Goal: Information Seeking & Learning: Learn about a topic

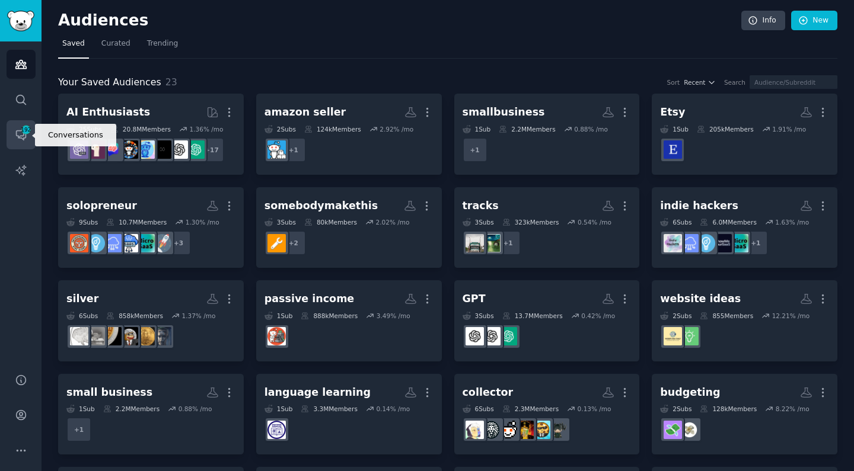
click at [29, 137] on link "Conversations 192" at bounding box center [21, 134] width 29 height 29
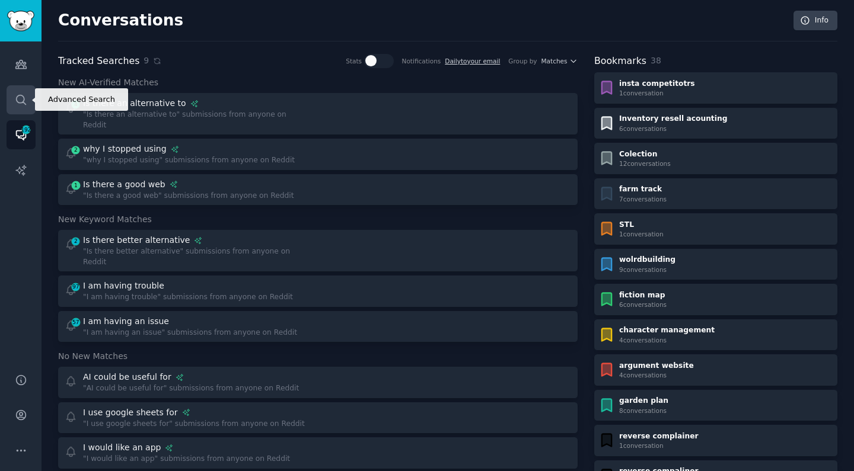
click at [33, 98] on link "Search" at bounding box center [21, 99] width 29 height 29
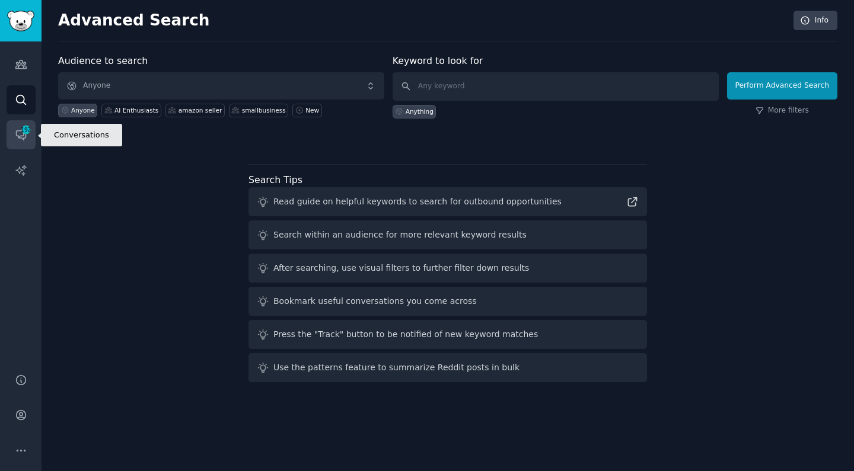
click at [25, 142] on link "Conversations 192" at bounding box center [21, 134] width 29 height 29
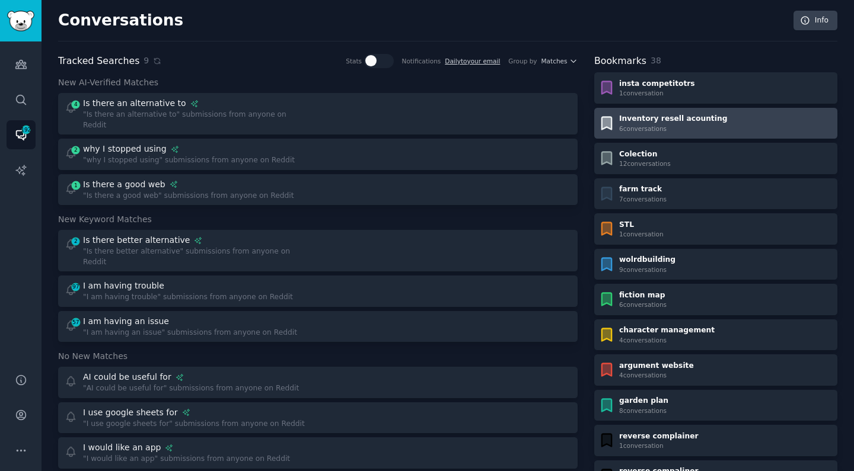
click at [720, 118] on div "Inventory resell acounting 6 conversation s" at bounding box center [715, 123] width 235 height 19
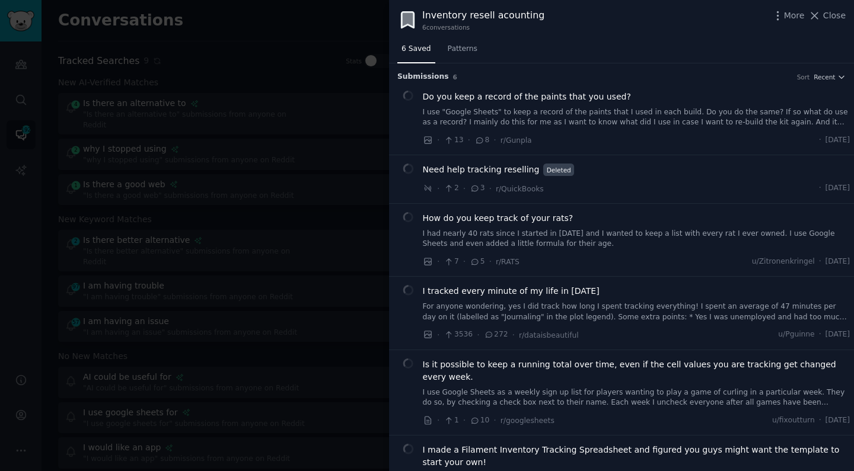
click at [583, 108] on link "I use "Google Sheets" to keep a record of the paints that I used in each build.…" at bounding box center [637, 117] width 428 height 21
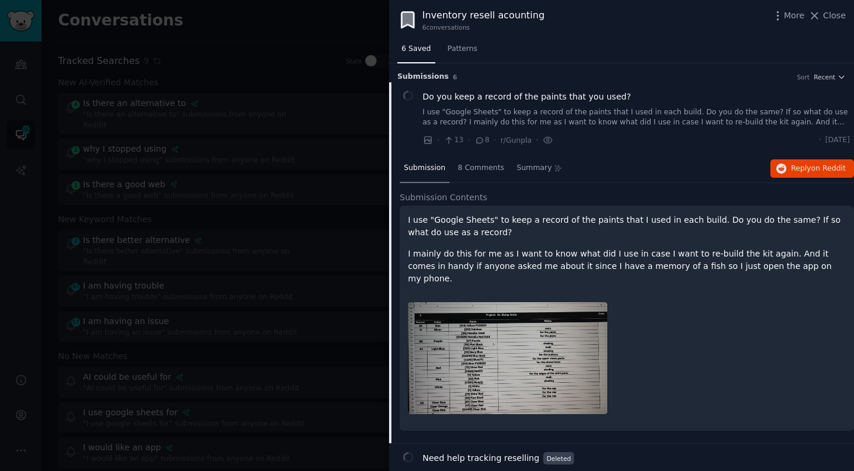
scroll to position [18, 0]
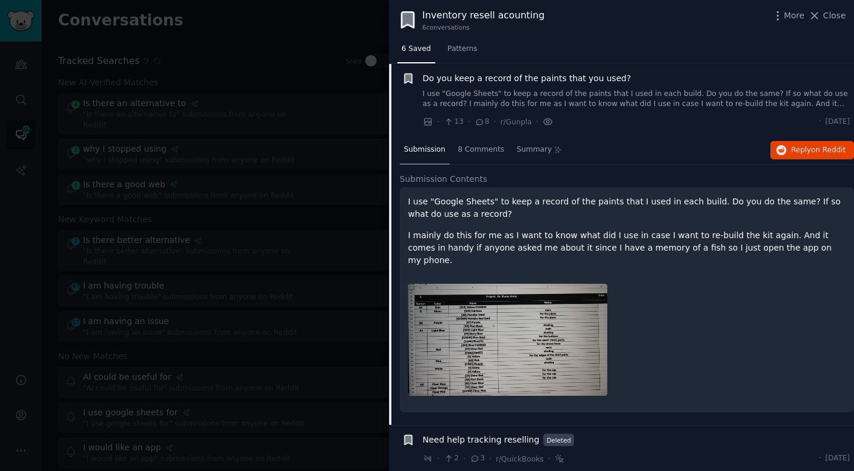
click at [546, 119] on icon at bounding box center [548, 122] width 11 height 12
click at [547, 120] on icon at bounding box center [548, 121] width 2 height 2
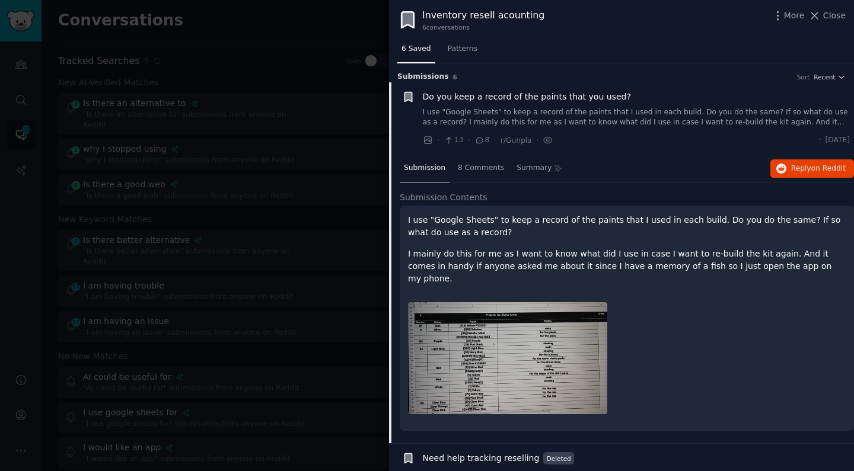
scroll to position [0, 0]
click at [618, 184] on div "Submission 8 Comments Summary Reply on Reddit Submission Contents I use "Google…" at bounding box center [627, 299] width 454 height 289
click at [18, 99] on div at bounding box center [427, 235] width 854 height 471
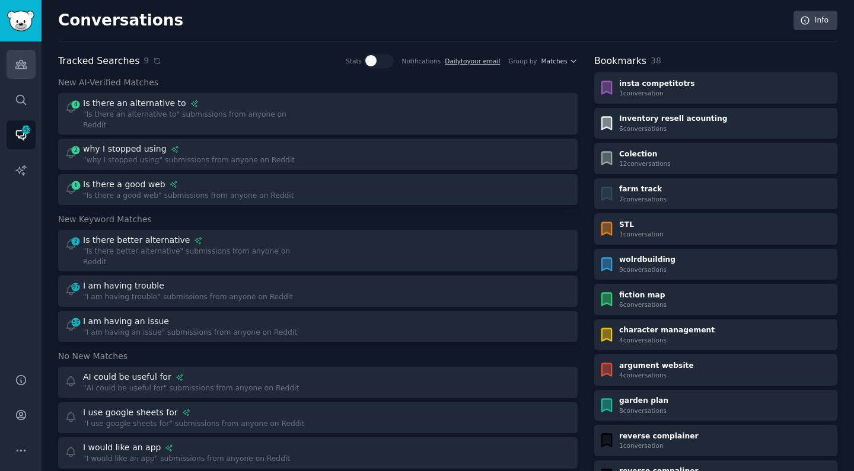
click at [18, 62] on icon "Sidebar" at bounding box center [21, 64] width 12 height 12
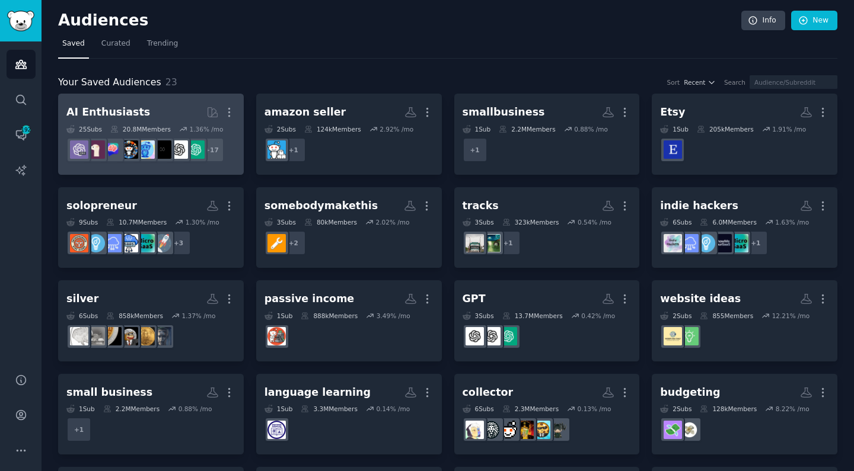
click at [149, 110] on h2 "AI Enthusiasts More" at bounding box center [150, 112] width 169 height 21
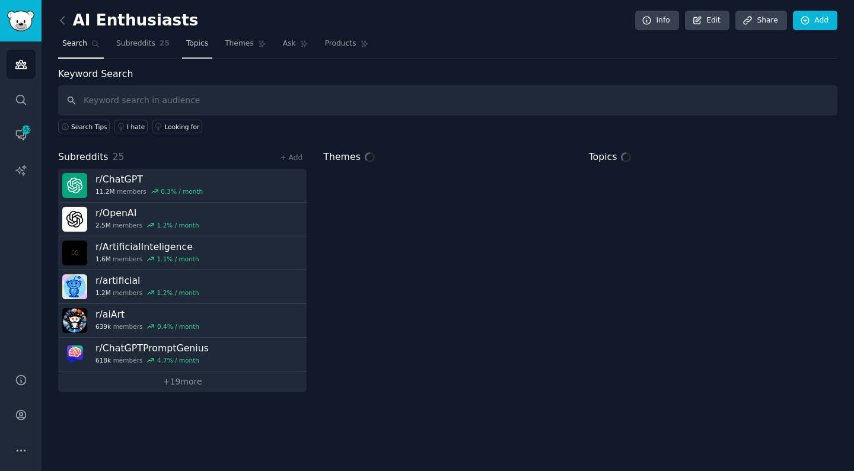
click at [193, 42] on span "Topics" at bounding box center [197, 44] width 22 height 11
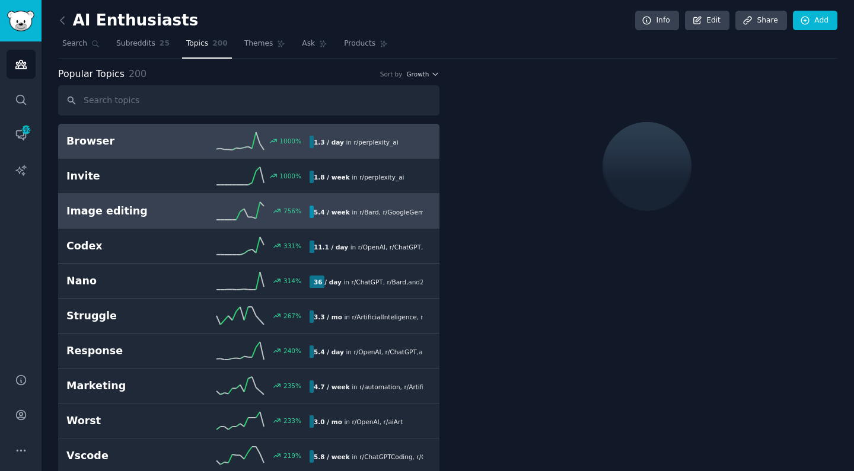
click at [218, 206] on icon at bounding box center [239, 211] width 47 height 18
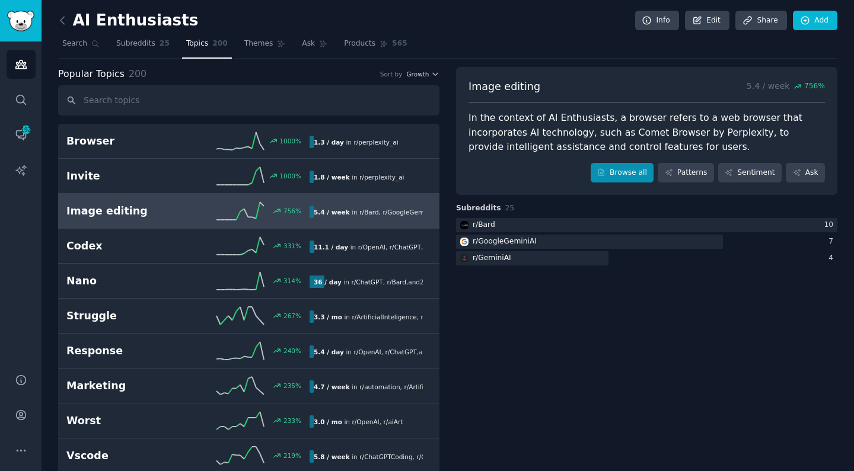
click at [643, 170] on link "Browse all" at bounding box center [622, 173] width 63 height 20
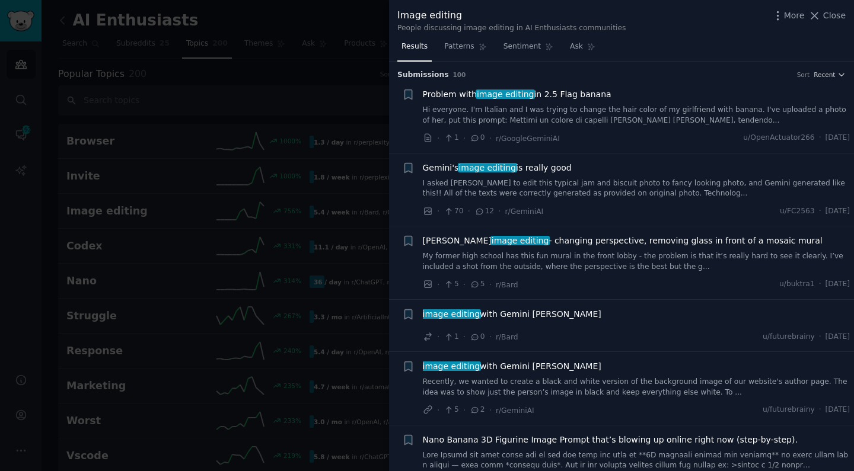
click at [542, 111] on link "Hi everyone. I'm Italian and I was trying to change the hair color of my girlfr…" at bounding box center [637, 115] width 428 height 21
